Goal: Navigation & Orientation: Understand site structure

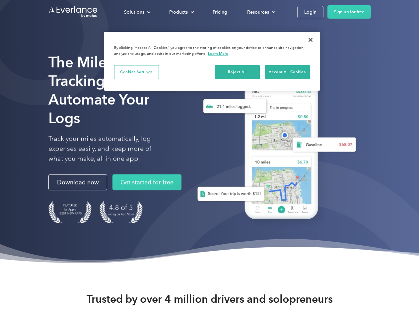
click at [137, 12] on div "Solutions" at bounding box center [134, 12] width 20 height 8
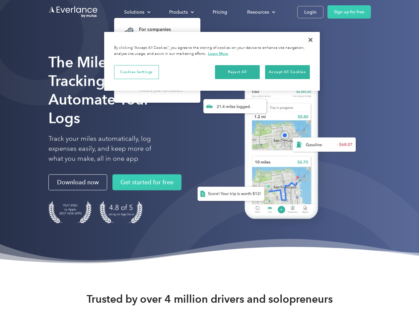
click at [181, 12] on div "Products" at bounding box center [178, 12] width 19 height 8
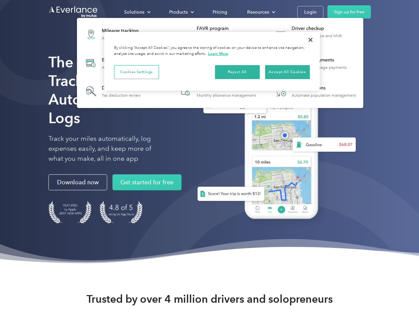
click at [261, 12] on div "Resources" at bounding box center [258, 12] width 22 height 8
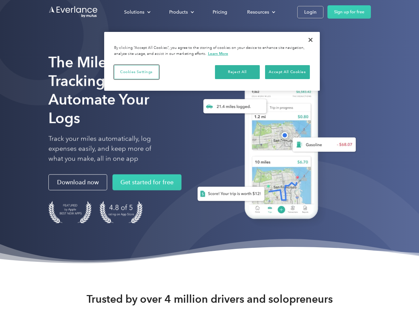
click at [136, 72] on button "Cookies Settings" at bounding box center [136, 72] width 45 height 14
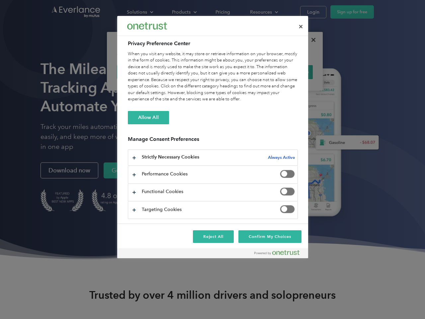
click at [238, 72] on div "When you visit any website, it may store or retrieve information on your browse…" at bounding box center [213, 77] width 170 height 52
click at [287, 72] on div "When you visit any website, it may store or retrieve information on your browse…" at bounding box center [213, 77] width 170 height 52
click at [311, 40] on div at bounding box center [212, 159] width 425 height 319
